Goal: Transaction & Acquisition: Book appointment/travel/reservation

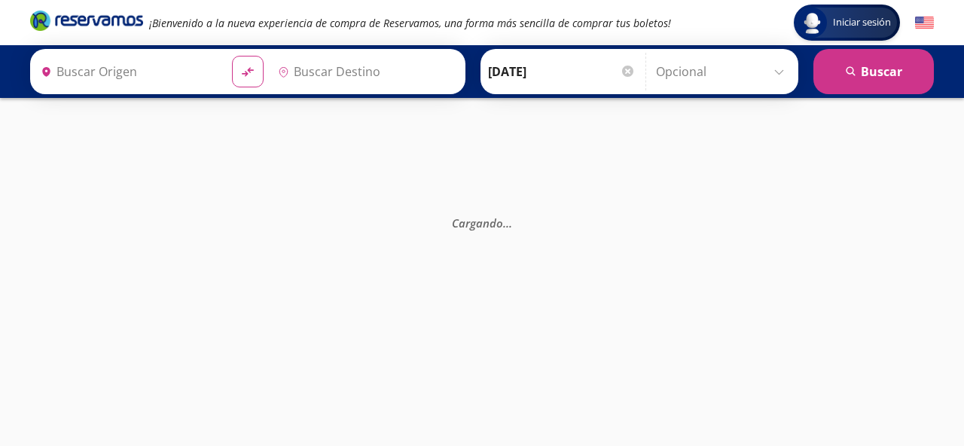
type input "[GEOGRAPHIC_DATA], [GEOGRAPHIC_DATA]"
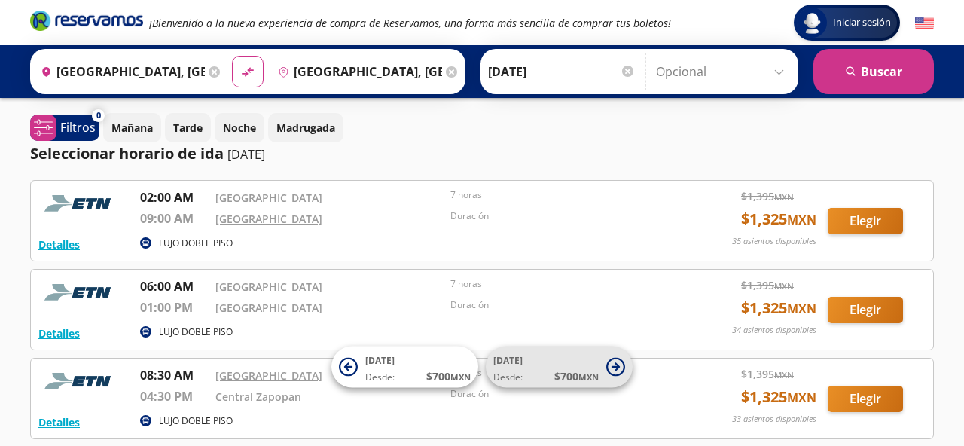
click at [523, 372] on span "Desde: $ 700 MXN" at bounding box center [546, 376] width 105 height 16
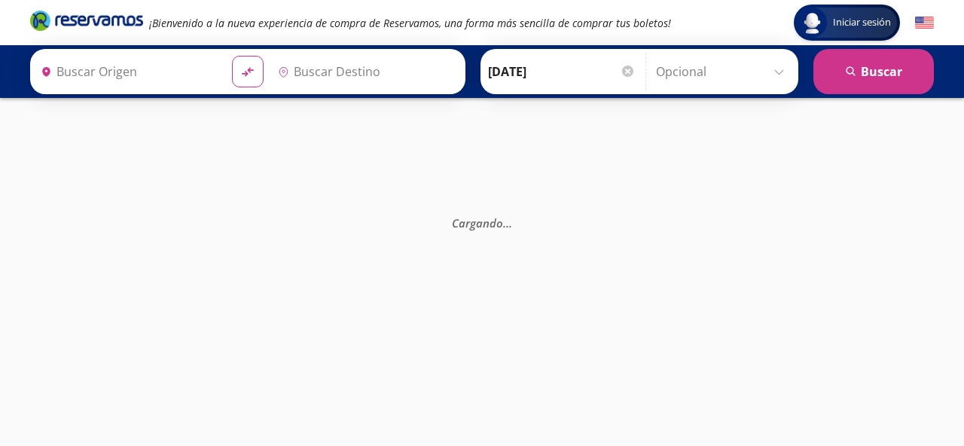
type input "[GEOGRAPHIC_DATA], [GEOGRAPHIC_DATA]"
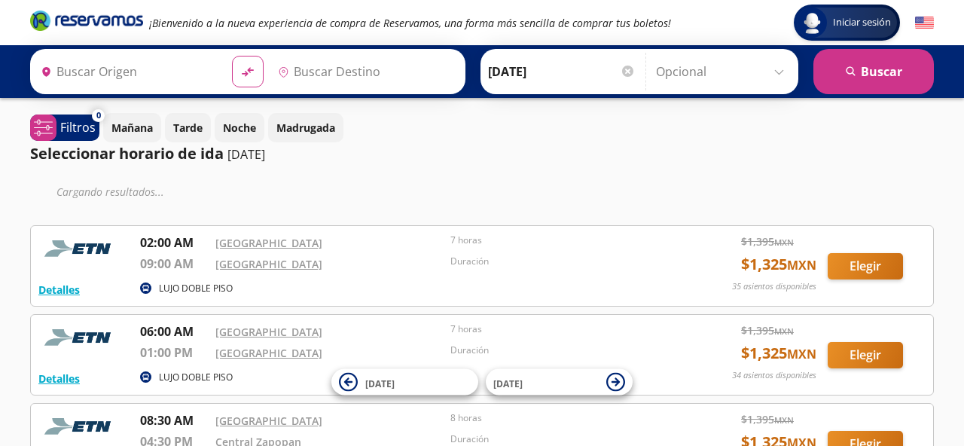
type input "[GEOGRAPHIC_DATA], [GEOGRAPHIC_DATA]"
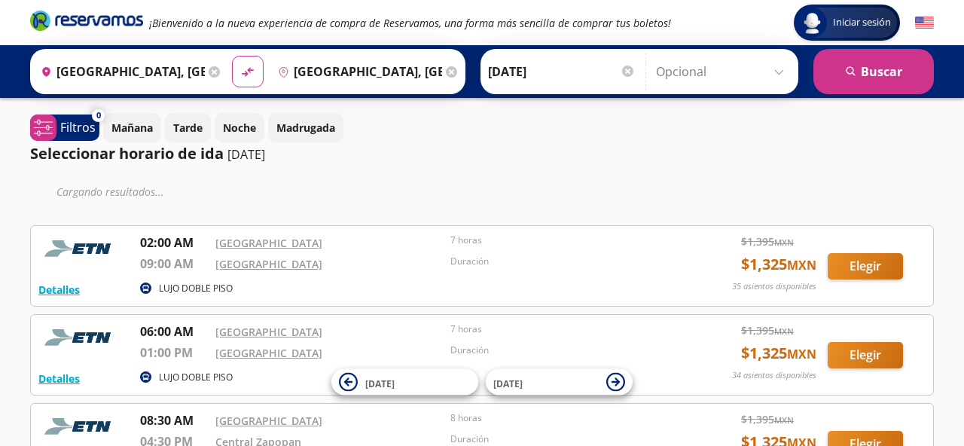
click at [212, 72] on icon at bounding box center [214, 71] width 11 height 11
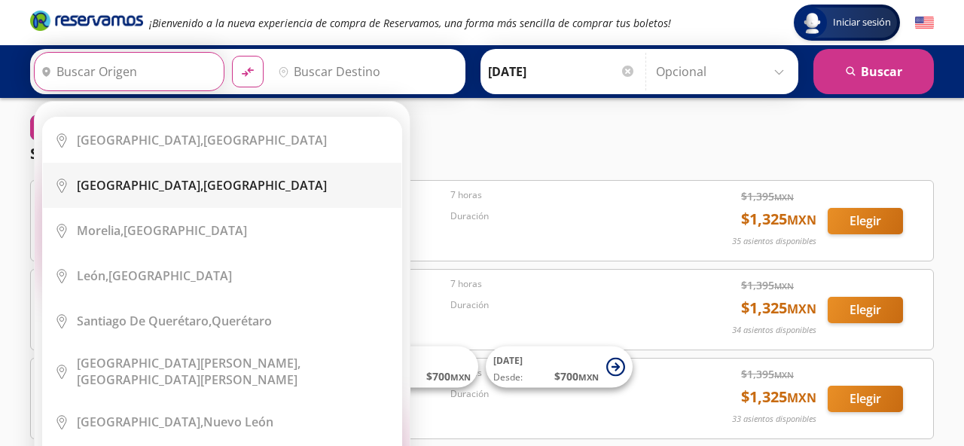
click at [132, 185] on b "[GEOGRAPHIC_DATA]," at bounding box center [140, 185] width 127 height 17
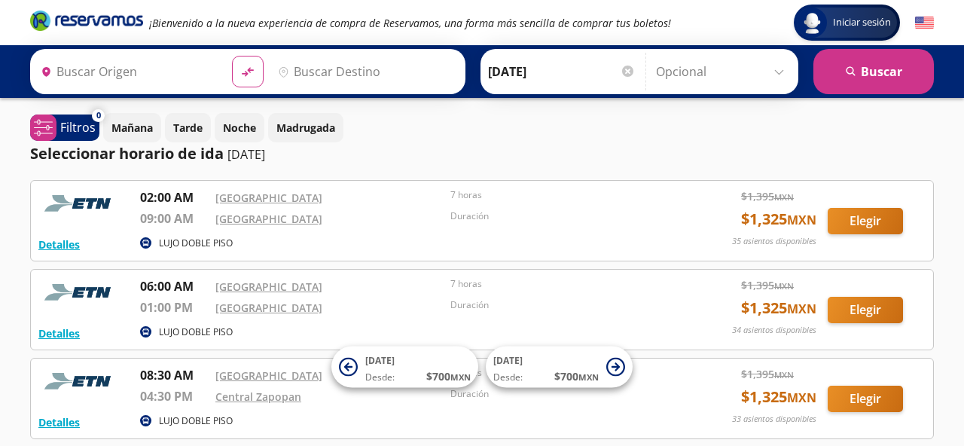
type input "[GEOGRAPHIC_DATA], [GEOGRAPHIC_DATA]"
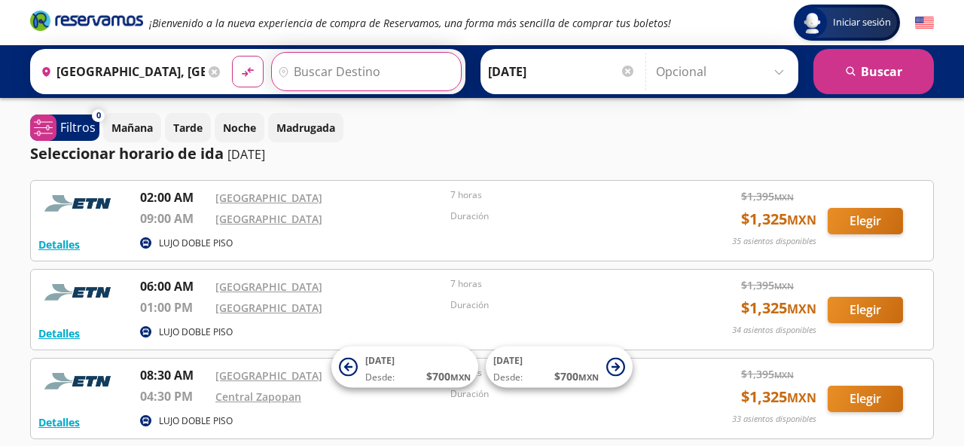
click at [348, 68] on input "Destino" at bounding box center [364, 72] width 185 height 38
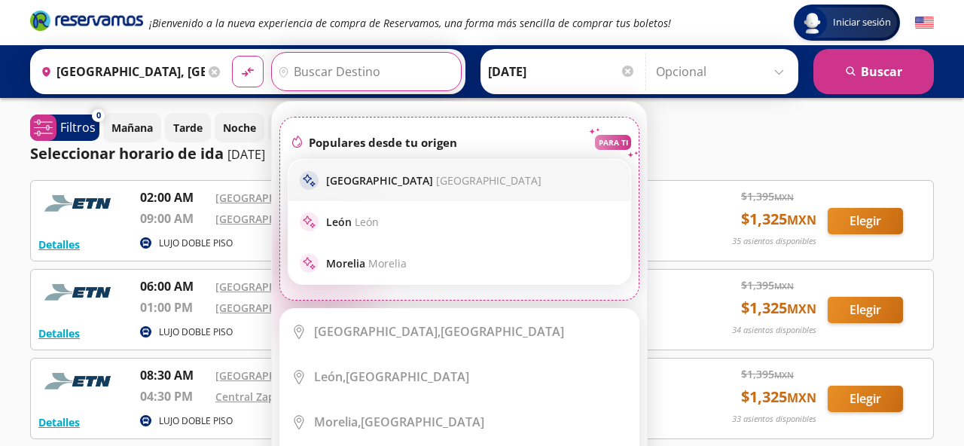
click at [355, 185] on p "[GEOGRAPHIC_DATA] [GEOGRAPHIC_DATA]" at bounding box center [433, 180] width 215 height 14
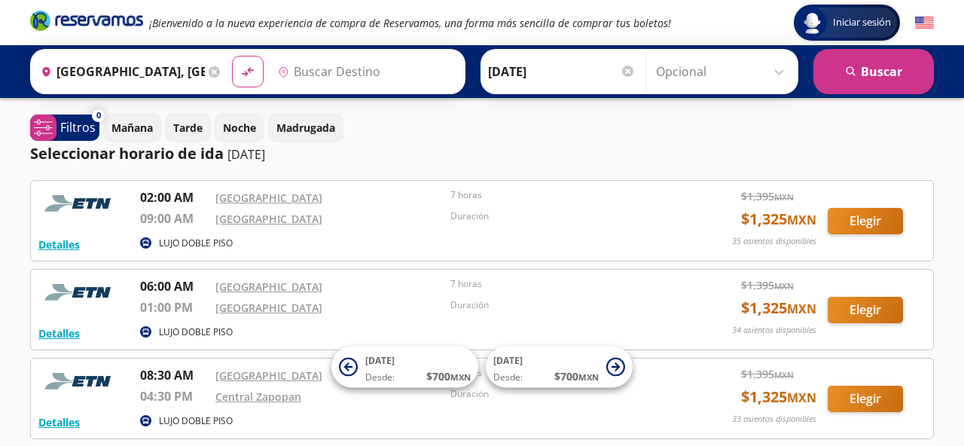
type input "[GEOGRAPHIC_DATA], [GEOGRAPHIC_DATA]"
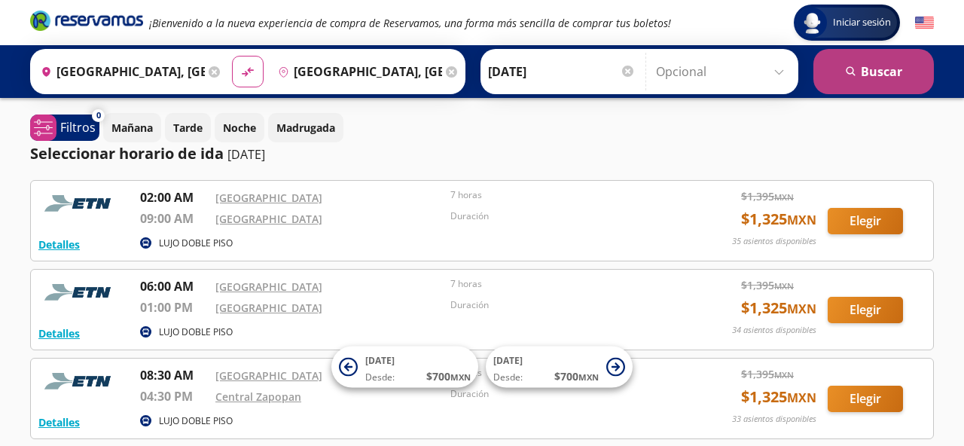
click at [857, 84] on button "search [GEOGRAPHIC_DATA]" at bounding box center [874, 71] width 121 height 45
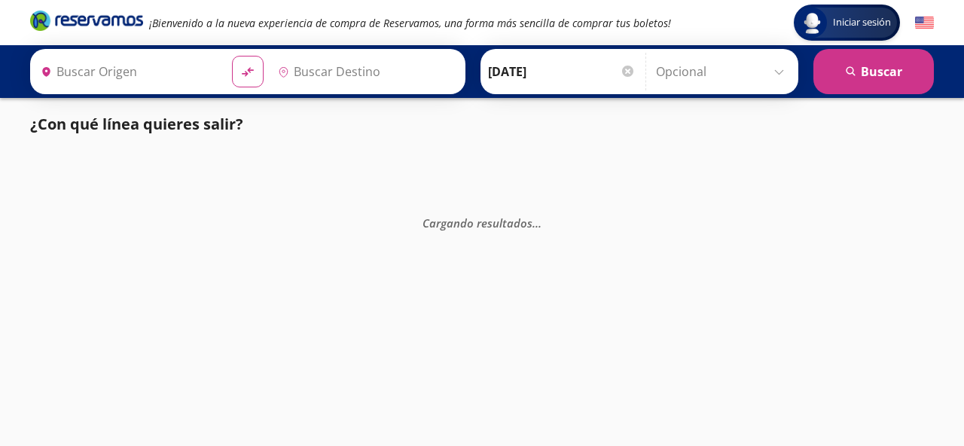
type input "[GEOGRAPHIC_DATA], [GEOGRAPHIC_DATA]"
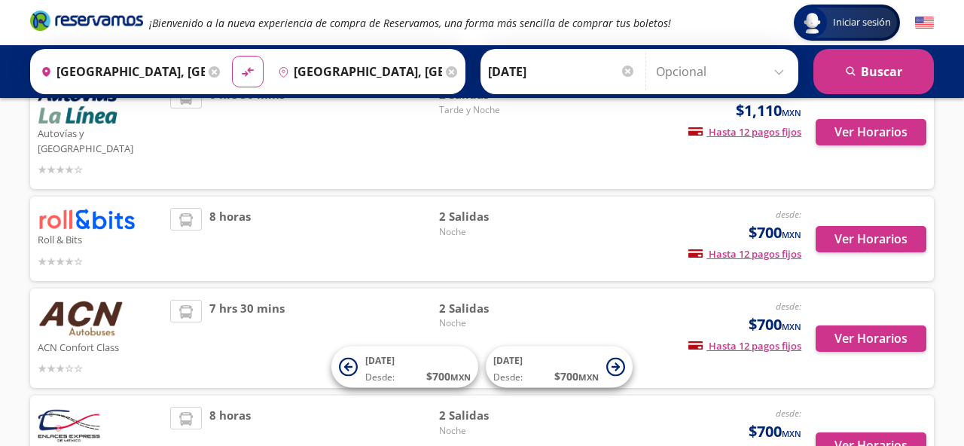
scroll to position [402, 0]
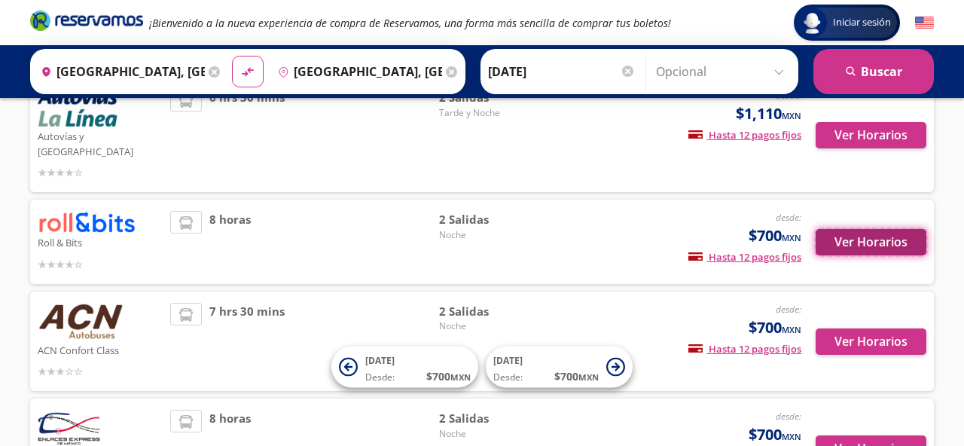
click at [853, 229] on button "Ver Horarios" at bounding box center [871, 242] width 111 height 26
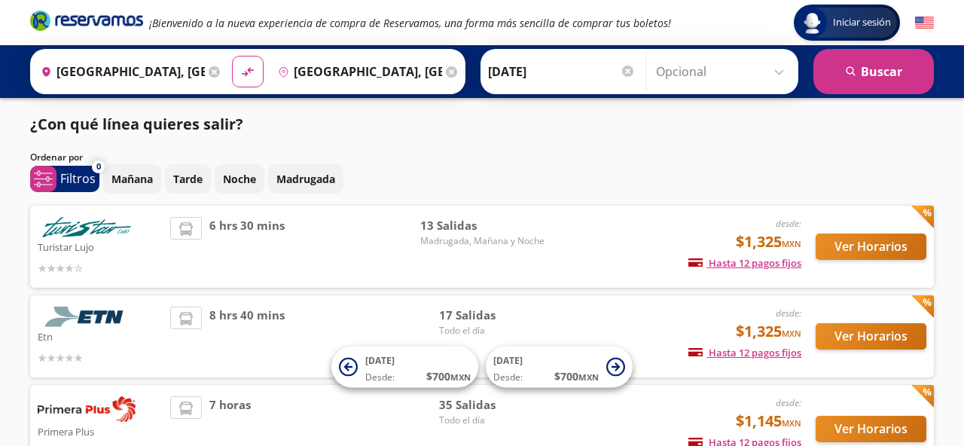
scroll to position [402, 0]
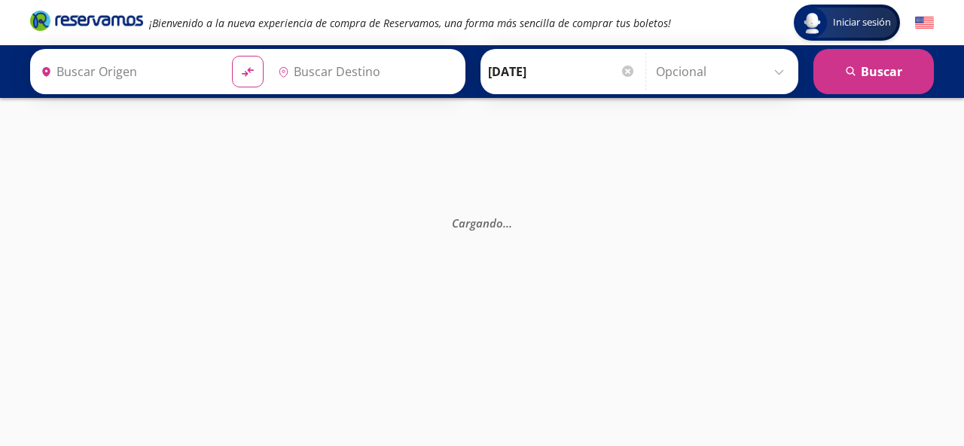
type input "[GEOGRAPHIC_DATA], [GEOGRAPHIC_DATA]"
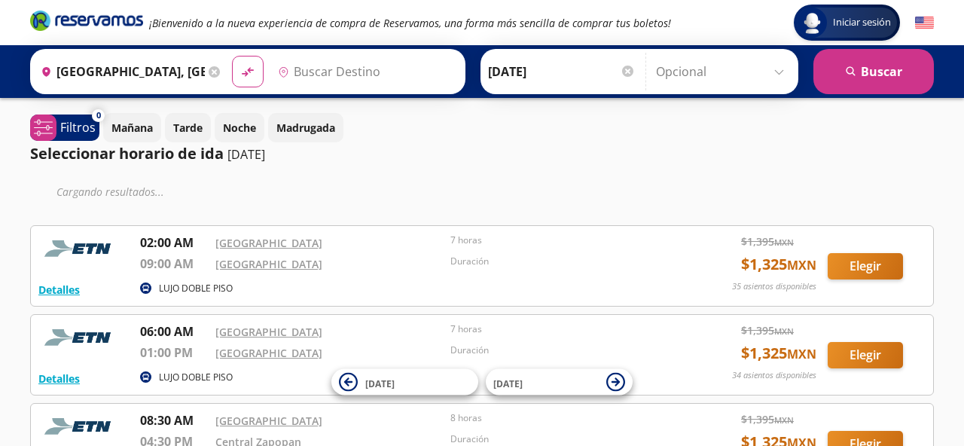
type input "[GEOGRAPHIC_DATA], [GEOGRAPHIC_DATA]"
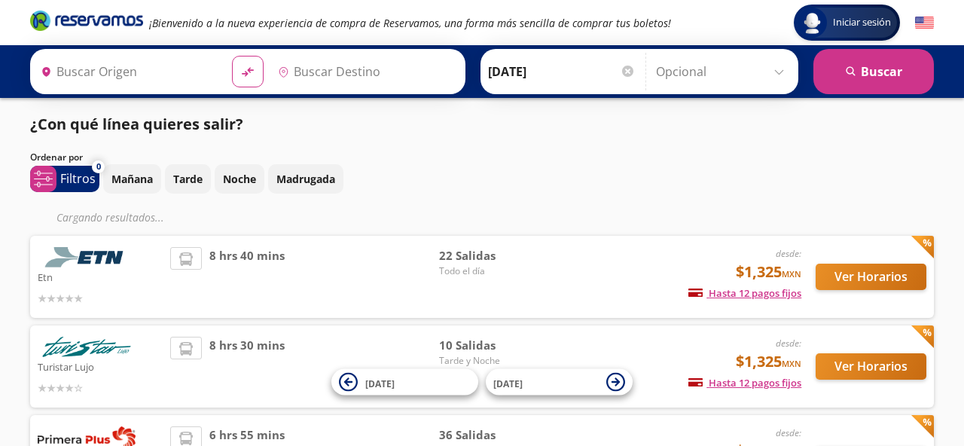
type input "[GEOGRAPHIC_DATA], [GEOGRAPHIC_DATA]"
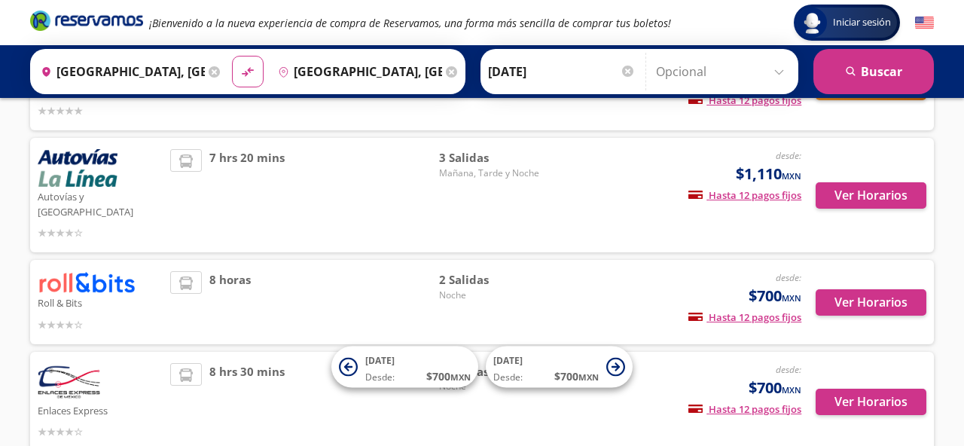
scroll to position [372, 0]
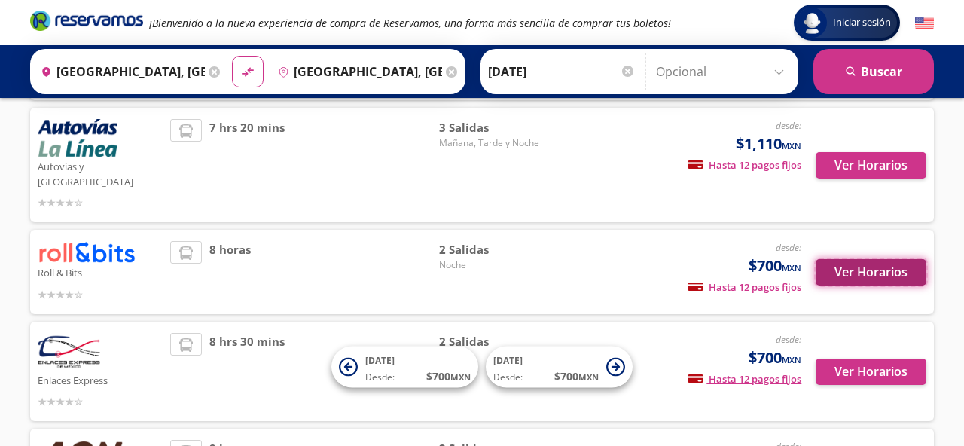
click at [871, 259] on button "Ver Horarios" at bounding box center [871, 272] width 111 height 26
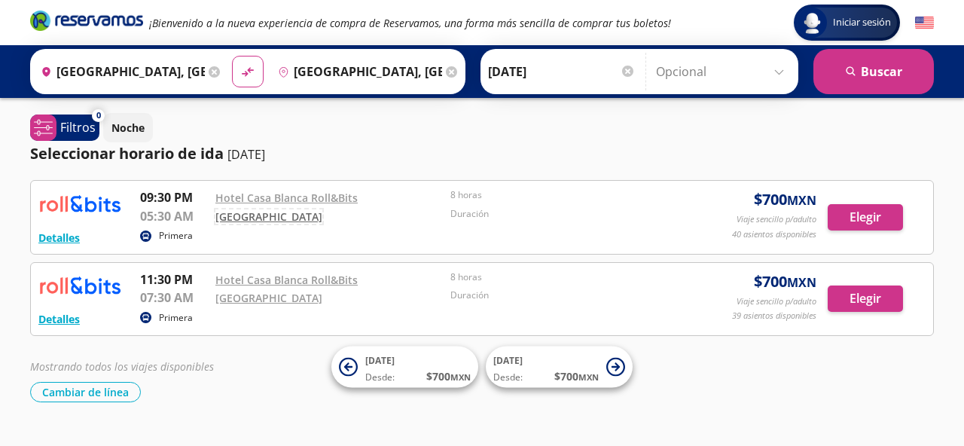
click at [249, 217] on link "[GEOGRAPHIC_DATA]" at bounding box center [268, 216] width 107 height 14
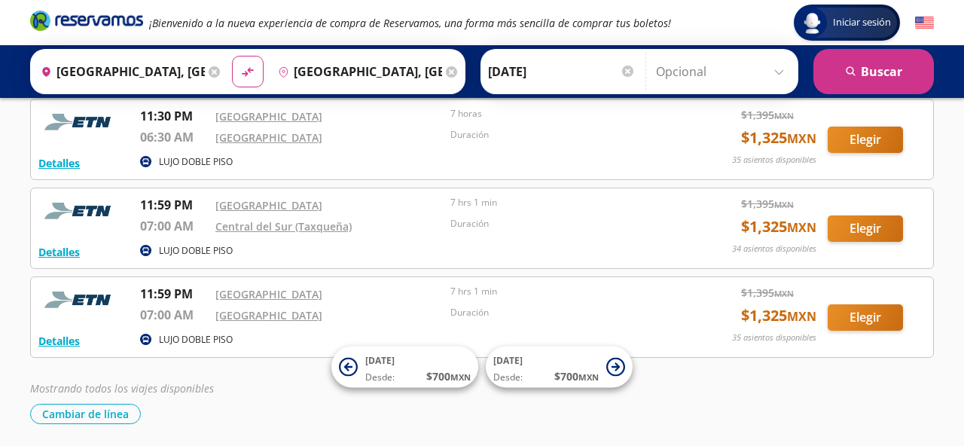
scroll to position [1356, 0]
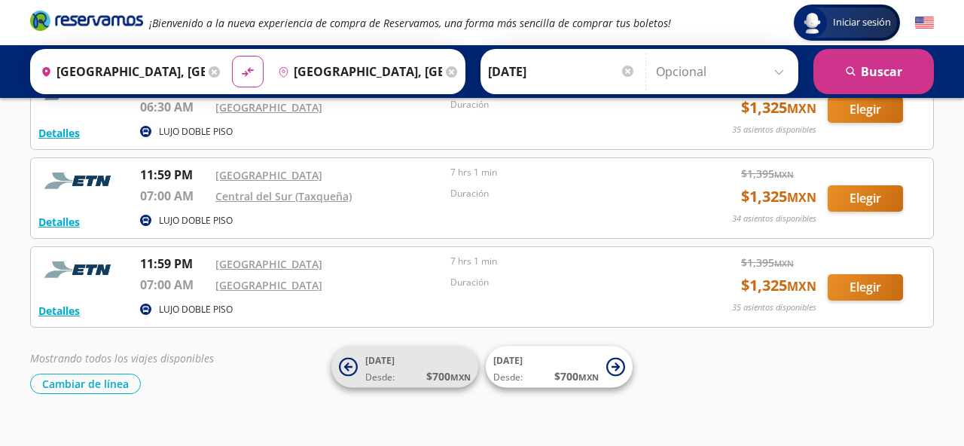
click at [389, 368] on span "Desde: $ 700 MXN" at bounding box center [417, 376] width 105 height 16
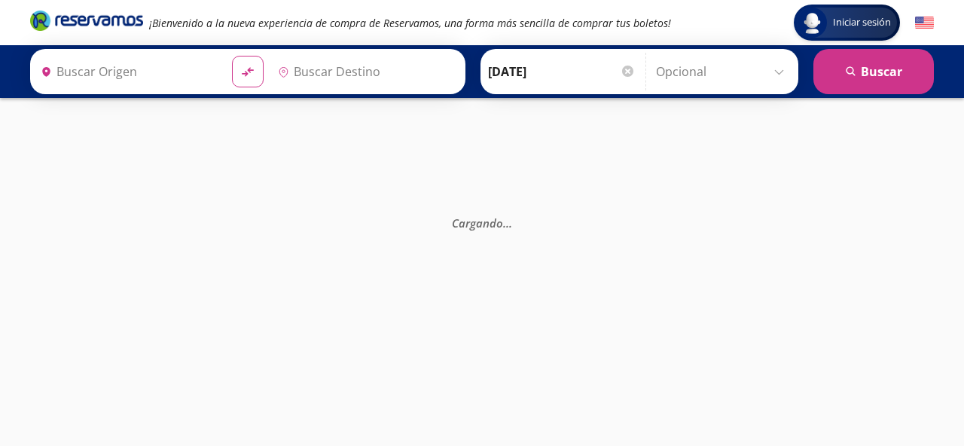
type input "[GEOGRAPHIC_DATA], [GEOGRAPHIC_DATA]"
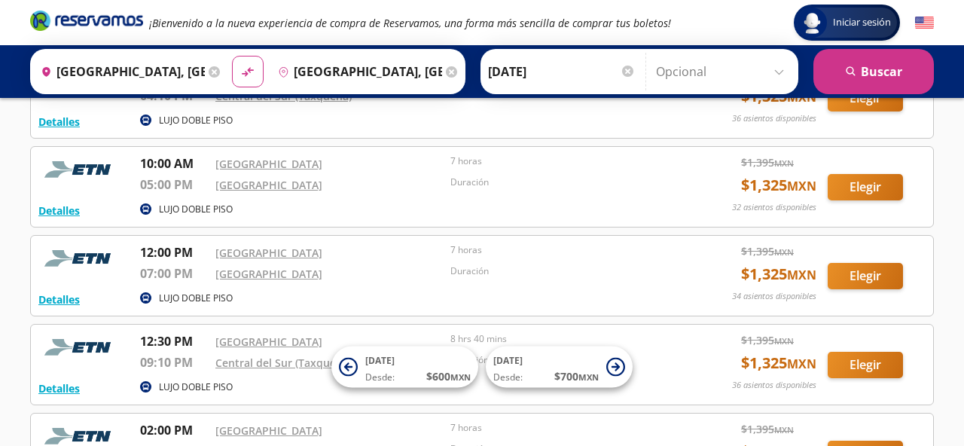
scroll to position [295, 0]
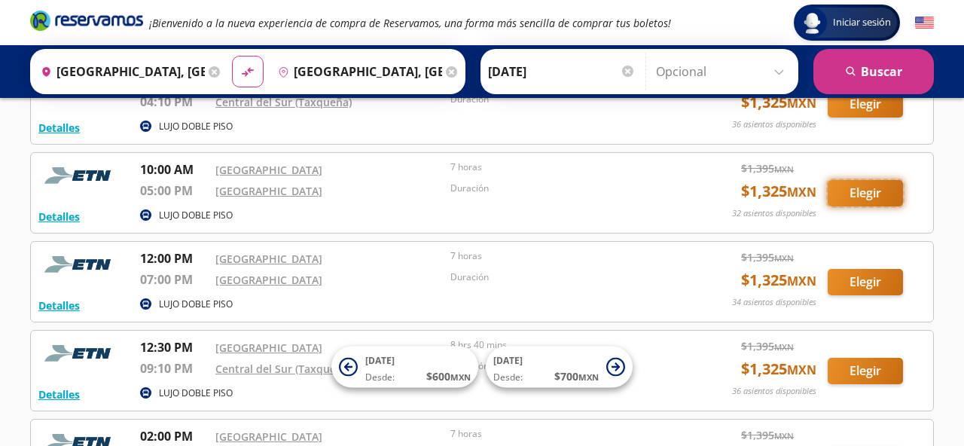
click at [872, 191] on button "Elegir" at bounding box center [865, 193] width 75 height 26
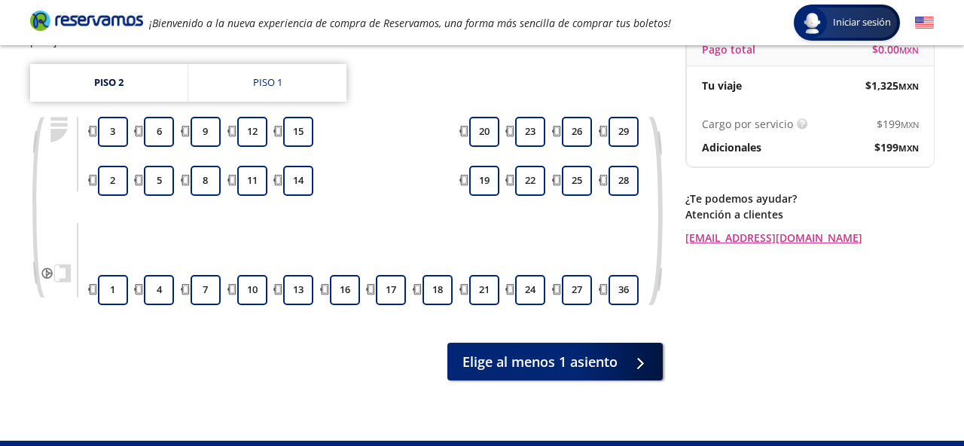
scroll to position [181, 0]
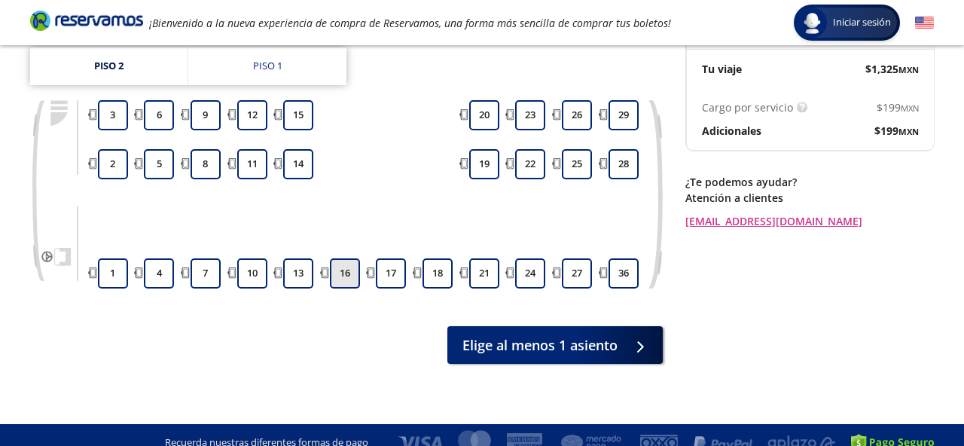
click at [342, 262] on button "16" at bounding box center [345, 273] width 30 height 30
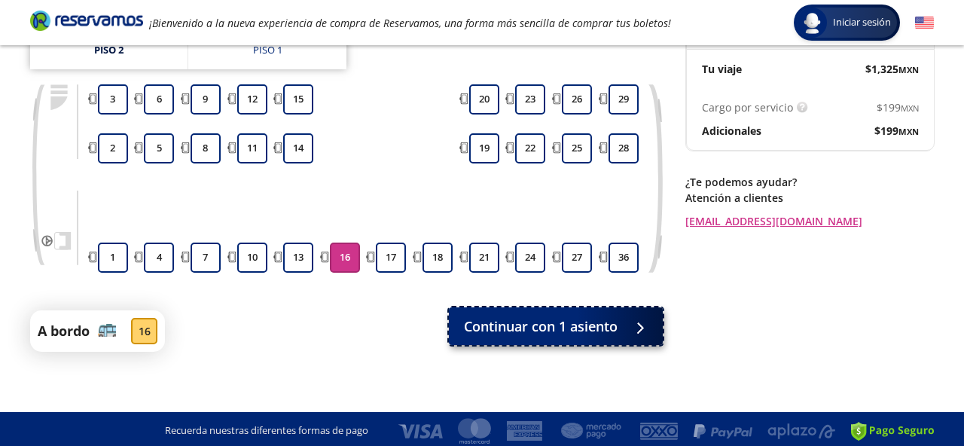
click at [610, 336] on button "Continuar con 1 asiento" at bounding box center [556, 326] width 214 height 38
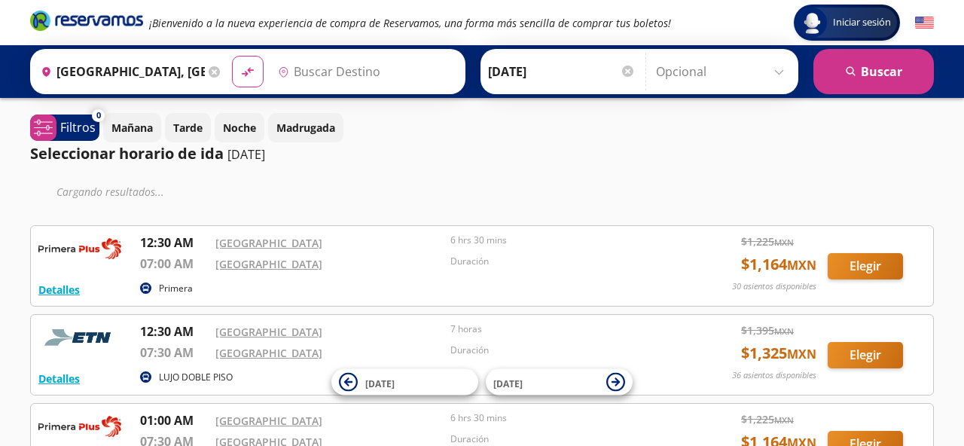
type input "Central del Norte, Distrito Federal"
